Goal: Task Accomplishment & Management: Use online tool/utility

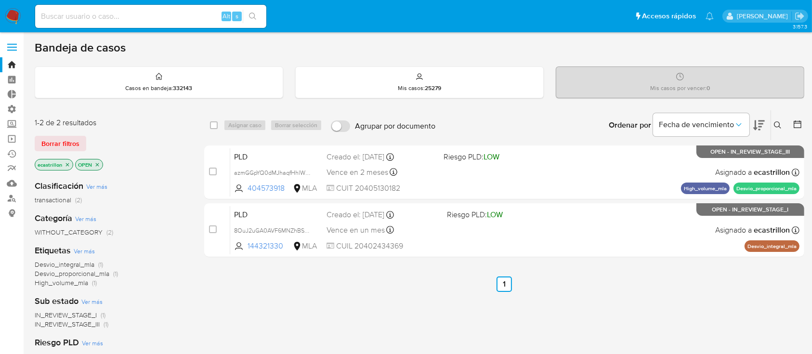
click at [58, 150] on div "1-2 de 2 resultados Borrar filtros ecastrillon OPEN" at bounding box center [112, 145] width 154 height 55
click at [58, 142] on span "Borrar filtros" at bounding box center [60, 143] width 38 height 13
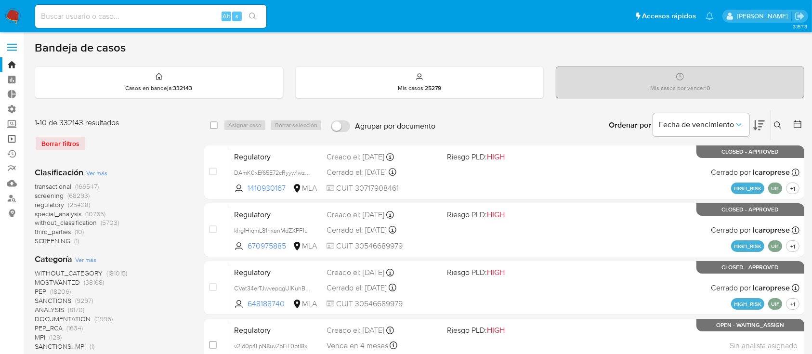
click at [10, 137] on link "Operaciones masivas" at bounding box center [57, 138] width 115 height 15
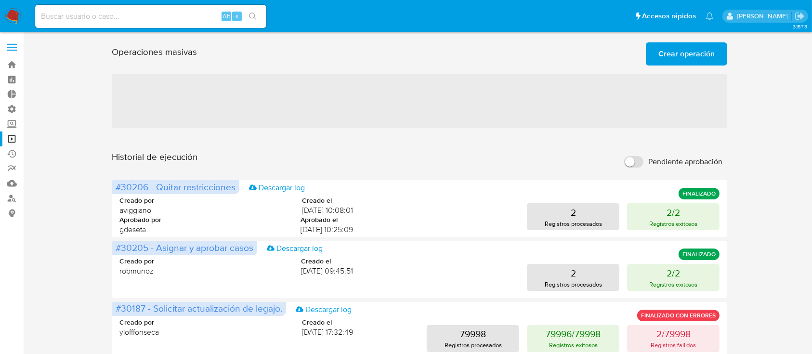
click at [635, 160] on input "Pendiente aprobación" at bounding box center [633, 162] width 19 height 12
checkbox input "true"
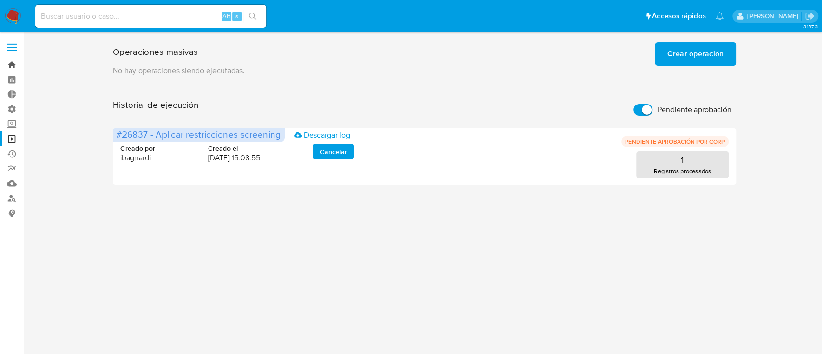
click at [8, 60] on link "Bandeja" at bounding box center [57, 64] width 115 height 15
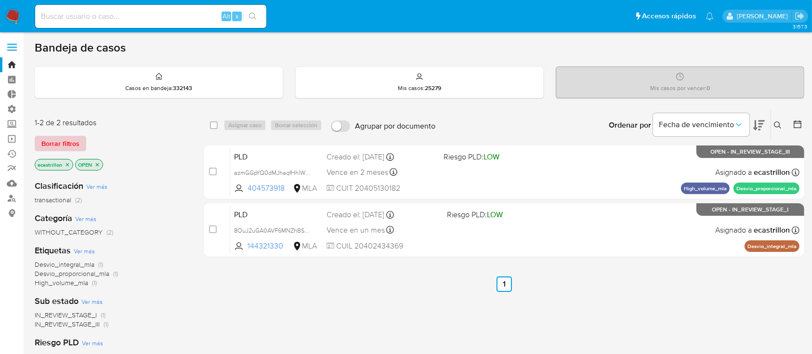
click at [49, 141] on span "Borrar filtros" at bounding box center [60, 143] width 38 height 13
